Goal: Information Seeking & Learning: Understand process/instructions

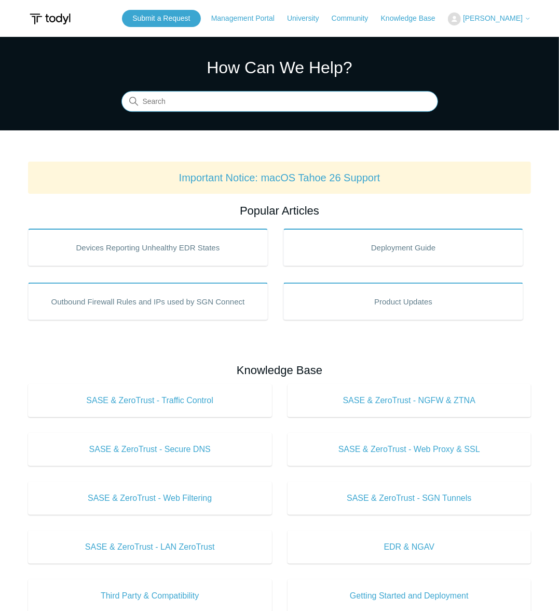
click at [200, 102] on input "Search" at bounding box center [279, 101] width 317 height 21
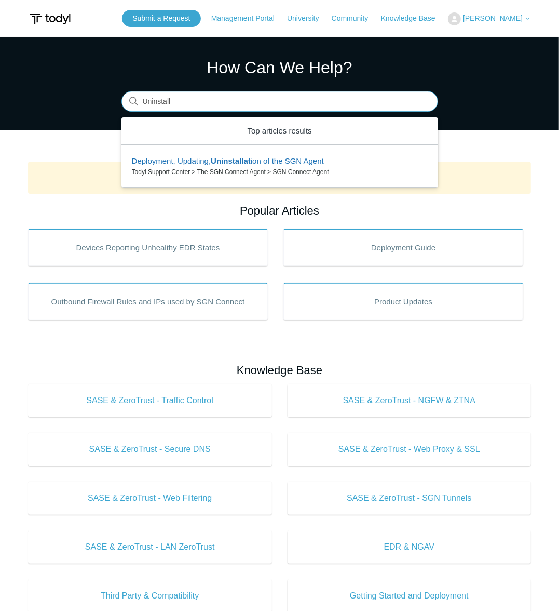
type input "Uninstall"
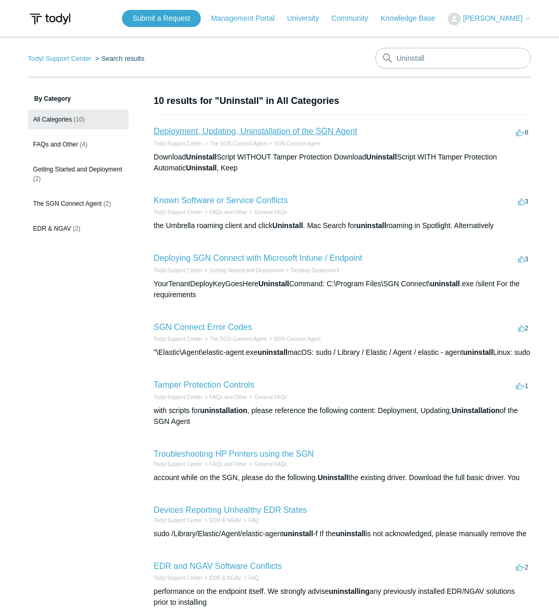
click at [345, 131] on link "Deployment, Updating, Uninstallation of the SGN Agent" at bounding box center [256, 131] width 204 height 9
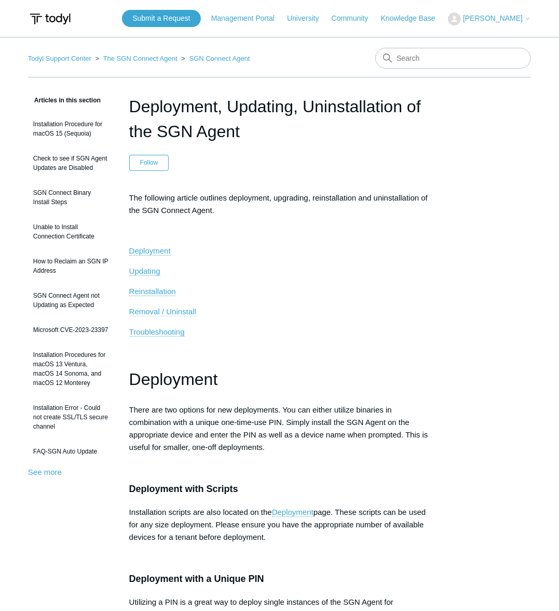
click at [155, 311] on span "Removal / Uninstall" at bounding box center [162, 311] width 67 height 9
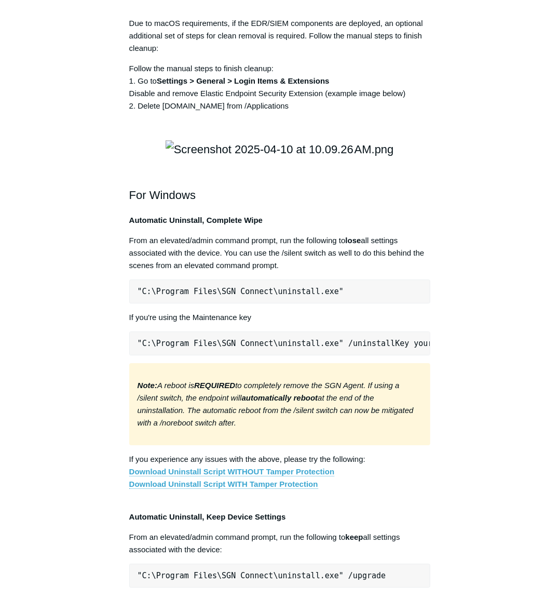
scroll to position [1637, 0]
